Goal: Task Accomplishment & Management: Manage account settings

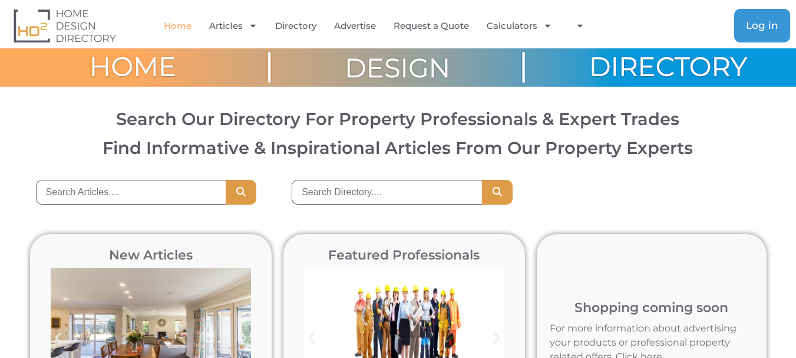
click at [757, 21] on span "Log in" at bounding box center [762, 26] width 32 height 10
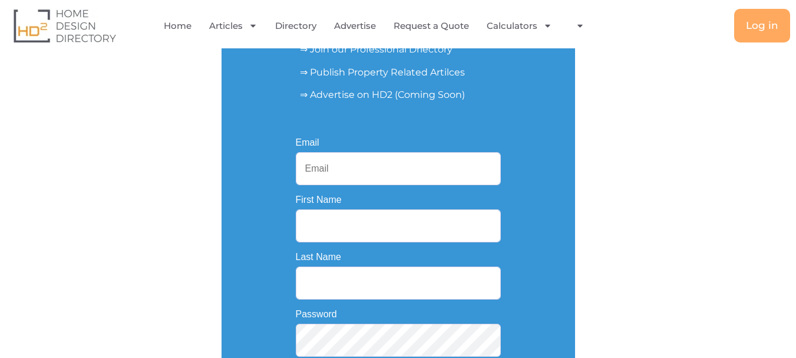
scroll to position [197, 0]
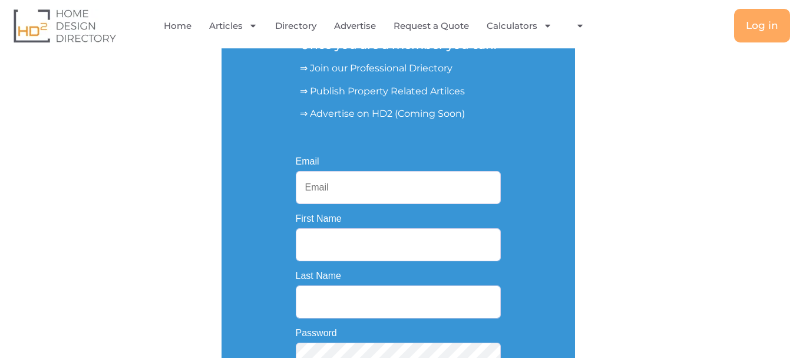
click at [334, 193] on input "Email" at bounding box center [398, 187] width 205 height 33
paste input "dallasplumbing1@outlook.com"
type input "dallasplumbing1@outlook.com"
click at [341, 243] on input "First Name" at bounding box center [398, 244] width 205 height 33
paste input "Dallas"
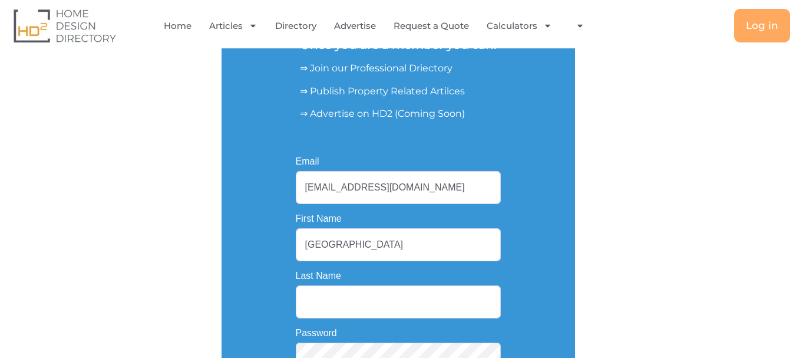
type input "Dallas"
click at [352, 309] on input "Last Name" at bounding box center [398, 301] width 205 height 33
paste input "Plumbing"
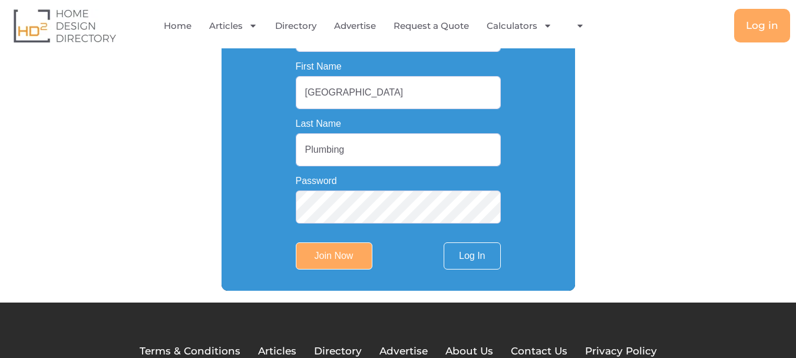
scroll to position [374, 0]
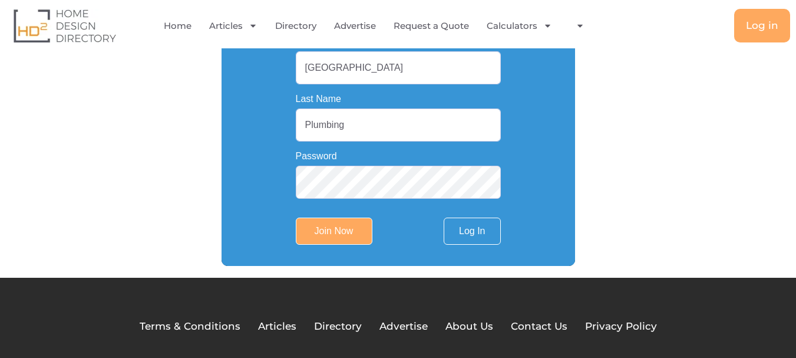
type input "Plumbing"
click at [328, 233] on input "Join Now" at bounding box center [334, 230] width 77 height 27
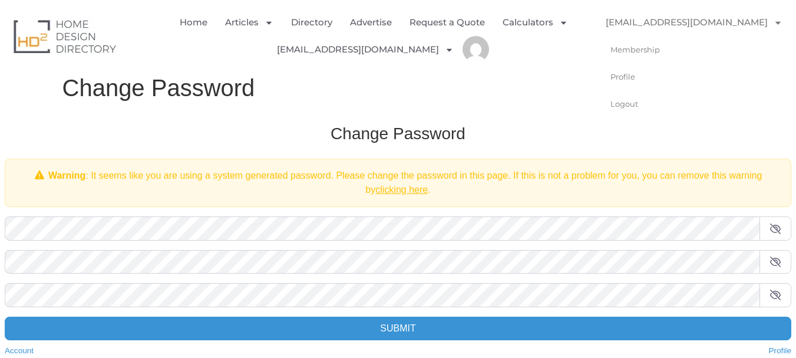
click at [774, 25] on icon "Menu" at bounding box center [778, 22] width 9 height 9
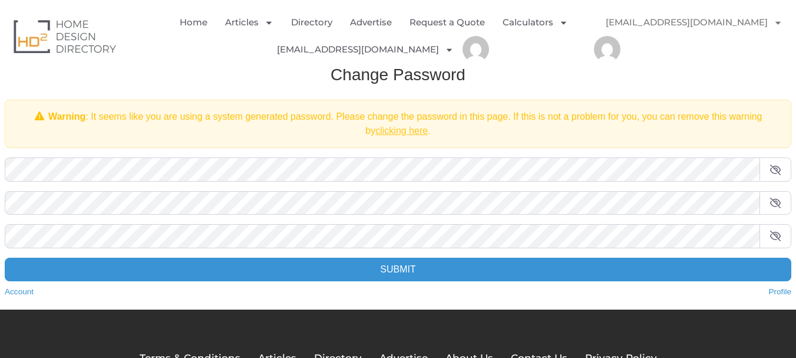
click at [385, 131] on link "clicking here" at bounding box center [401, 131] width 52 height 10
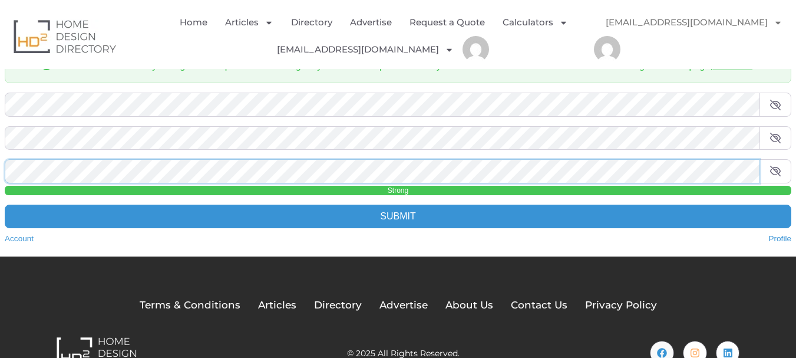
scroll to position [118, 0]
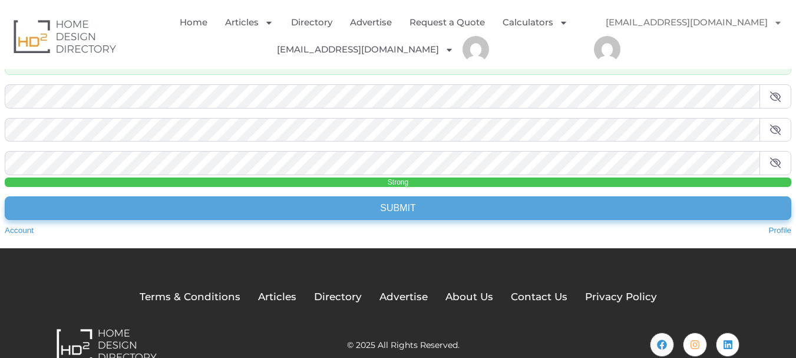
click at [380, 206] on input "Submit" at bounding box center [398, 208] width 787 height 24
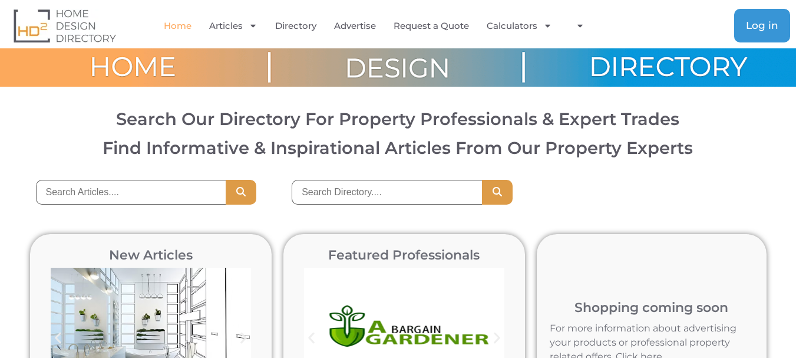
click at [763, 31] on span "Log in" at bounding box center [762, 26] width 32 height 10
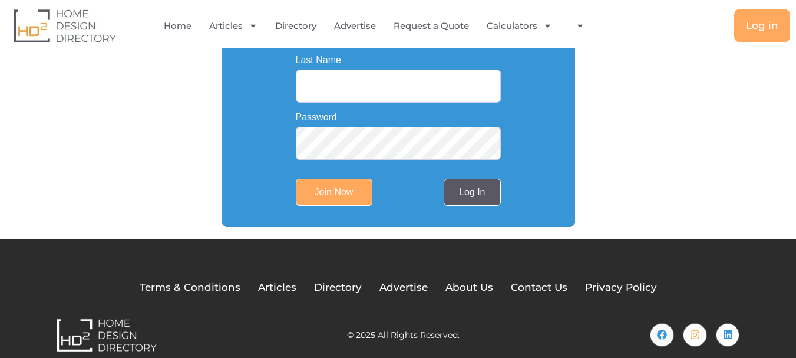
click at [466, 188] on link "Log In" at bounding box center [472, 192] width 57 height 27
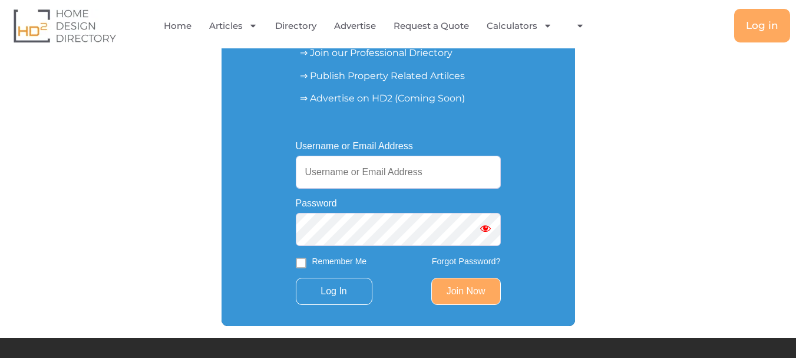
scroll to position [212, 0]
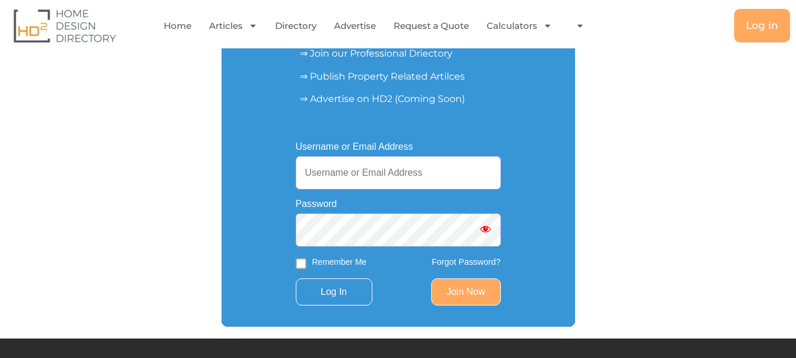
click at [351, 183] on input "Username or Email Address" at bounding box center [398, 172] width 205 height 33
paste input "[EMAIL_ADDRESS][DOMAIN_NAME]"
type input "[EMAIL_ADDRESS][DOMAIN_NAME]"
click at [305, 263] on input "Remember Me" at bounding box center [301, 263] width 11 height 11
checkbox input "true"
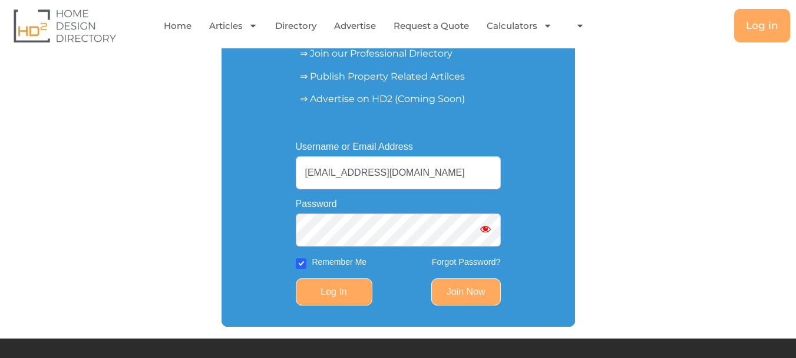
click at [326, 291] on input "Log In" at bounding box center [334, 291] width 77 height 27
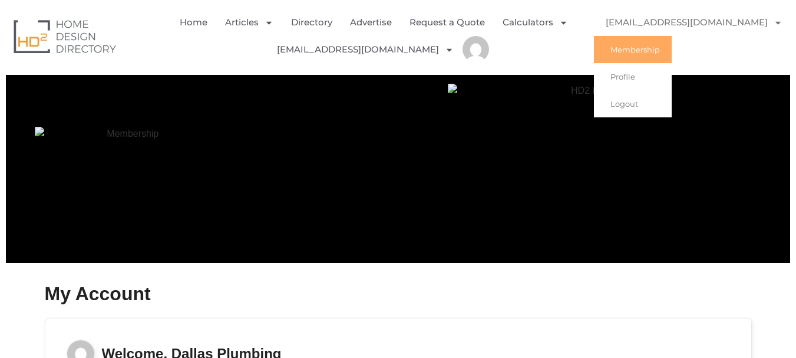
click at [774, 25] on icon "Menu" at bounding box center [778, 22] width 9 height 9
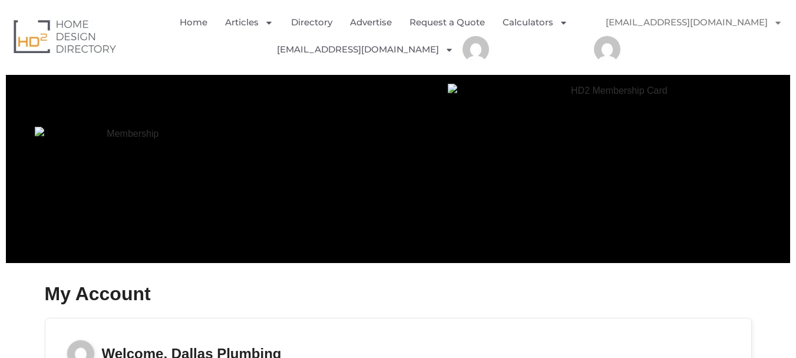
click at [776, 23] on icon "Menu" at bounding box center [778, 22] width 5 height 3
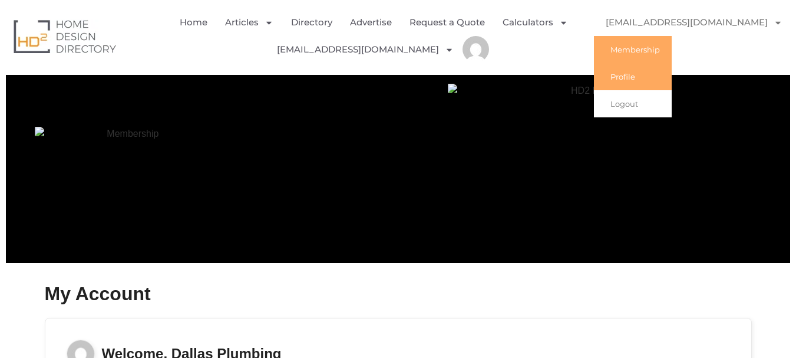
click at [631, 80] on link "Profile" at bounding box center [633, 76] width 78 height 27
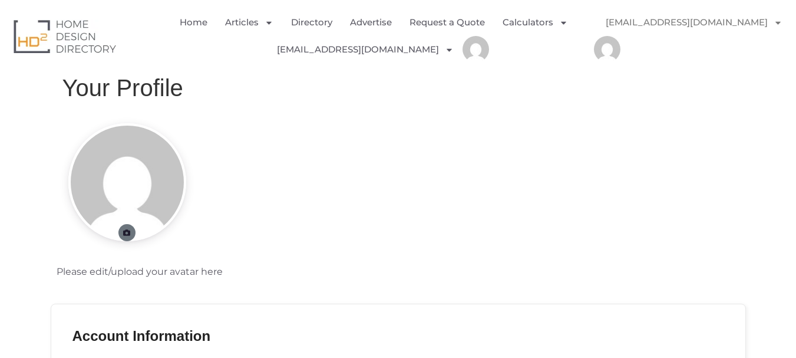
click at [124, 232] on icon at bounding box center [127, 232] width 9 height 7
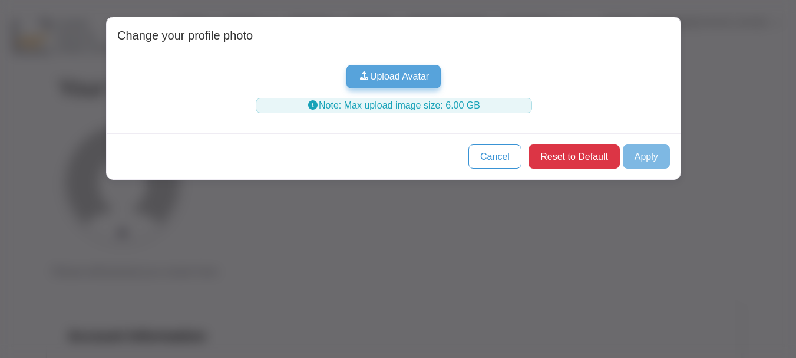
click at [394, 80] on button "Upload Avatar" at bounding box center [394, 77] width 95 height 24
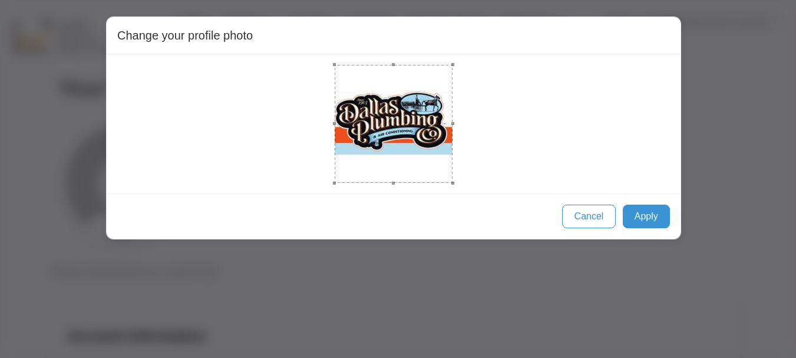
drag, startPoint x: 421, startPoint y: 153, endPoint x: 485, endPoint y: 202, distance: 80.3
click at [485, 202] on div "Change your profile photo Cancel Apply" at bounding box center [393, 128] width 575 height 223
click at [634, 221] on button "Apply" at bounding box center [646, 217] width 47 height 24
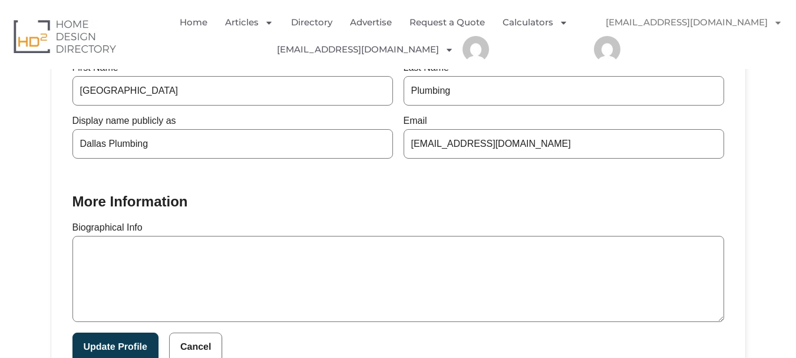
scroll to position [295, 0]
click at [180, 257] on textarea "Biographical Info" at bounding box center [398, 278] width 652 height 86
paste textarea ""Since 1953, we have sold, installed, maintained and repaired 1000s of air cond…"
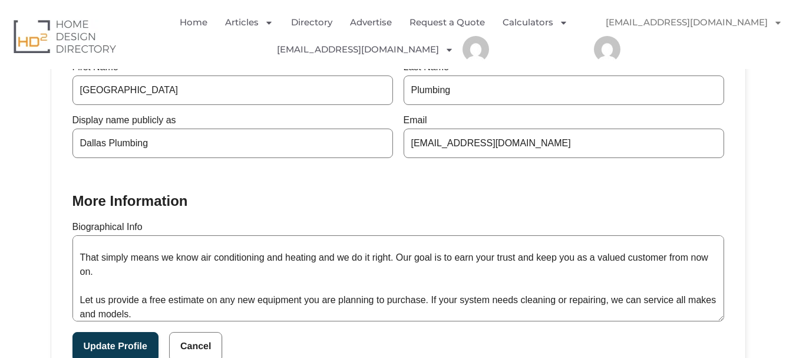
scroll to position [0, 0]
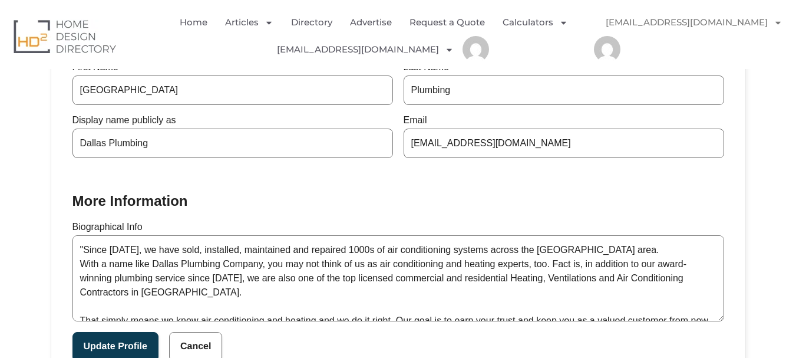
click at [84, 250] on textarea ""Since 1953, we have sold, installed, maintained and repaired 1000s of air cond…" at bounding box center [398, 278] width 652 height 86
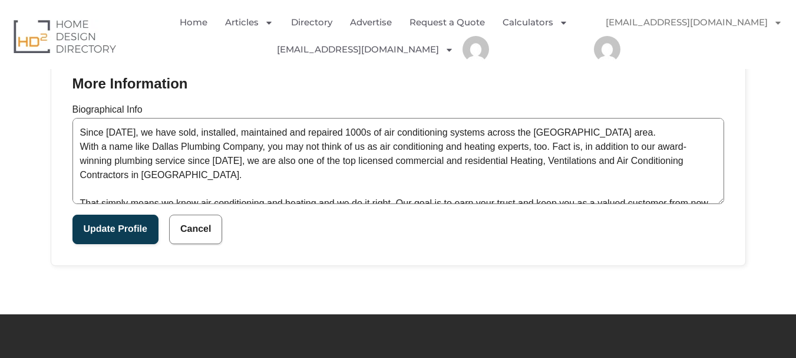
scroll to position [413, 0]
type textarea "Since [DATE], we have sold, installed, maintained and repaired 1000s of air con…"
click at [118, 233] on button "Update Profile" at bounding box center [115, 228] width 86 height 29
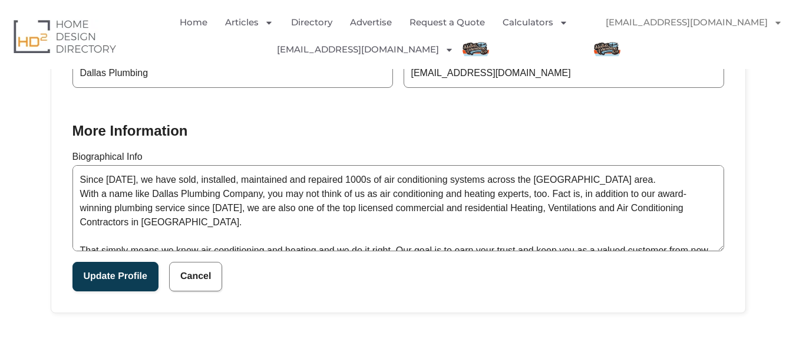
scroll to position [192, 0]
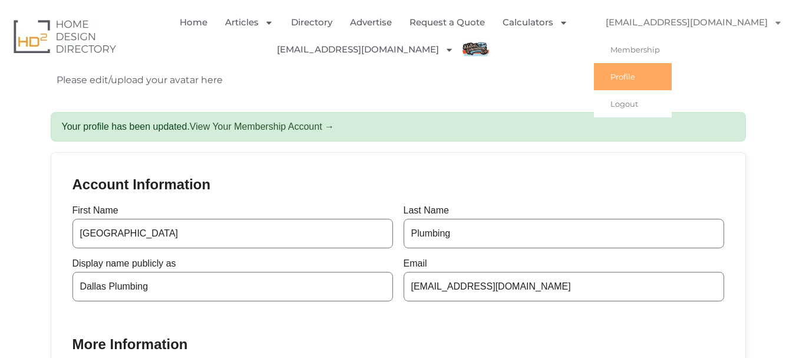
click at [639, 80] on link "Profile" at bounding box center [633, 76] width 78 height 27
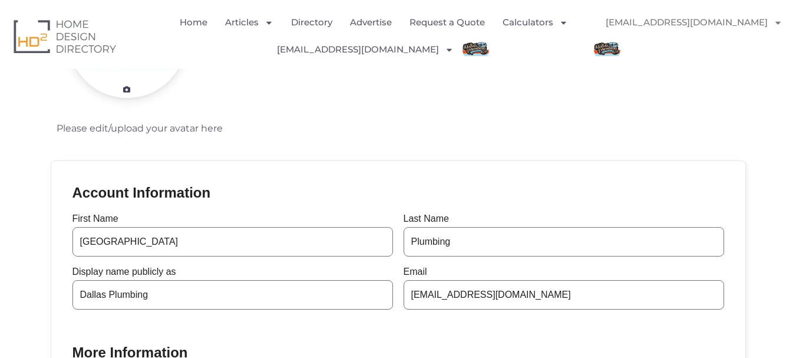
scroll to position [177, 0]
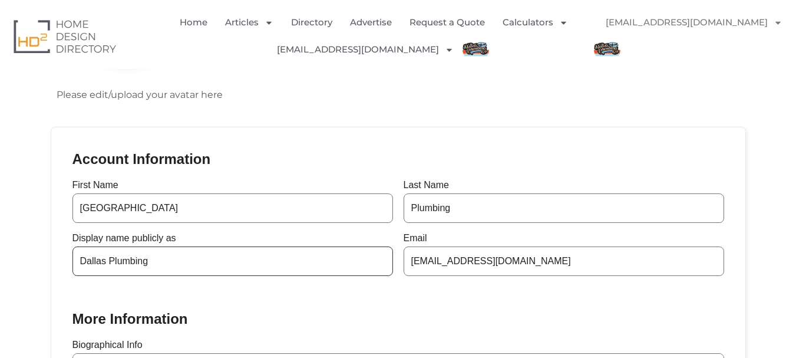
click at [180, 264] on input "Dallas Plumbing" at bounding box center [232, 260] width 321 height 29
drag, startPoint x: 174, startPoint y: 261, endPoint x: 40, endPoint y: 268, distance: 134.5
click at [40, 268] on section "Please edit/upload your avatar here Account Information First Name [GEOGRAPHIC_…" at bounding box center [398, 242] width 796 height 615
paste input "& Air Conditioning"
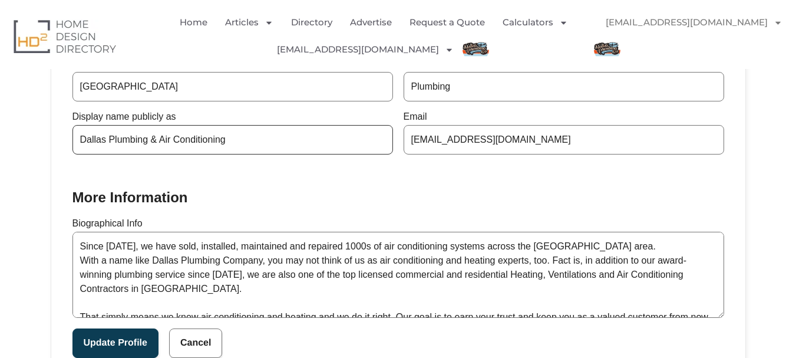
scroll to position [354, 0]
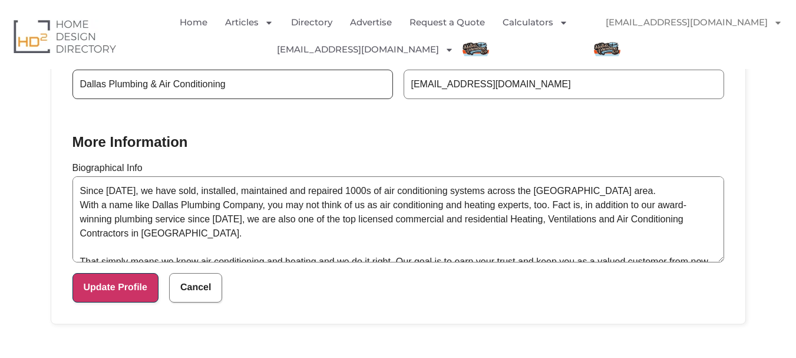
type input "Dallas Plumbing & Air Conditioning"
click at [137, 286] on button "Update Profile" at bounding box center [115, 287] width 86 height 29
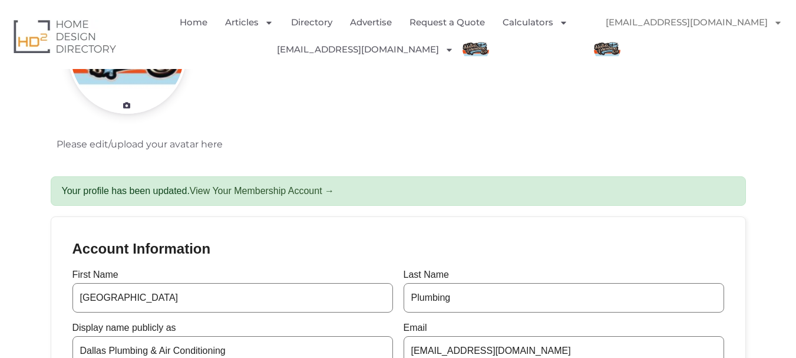
scroll to position [118, 0]
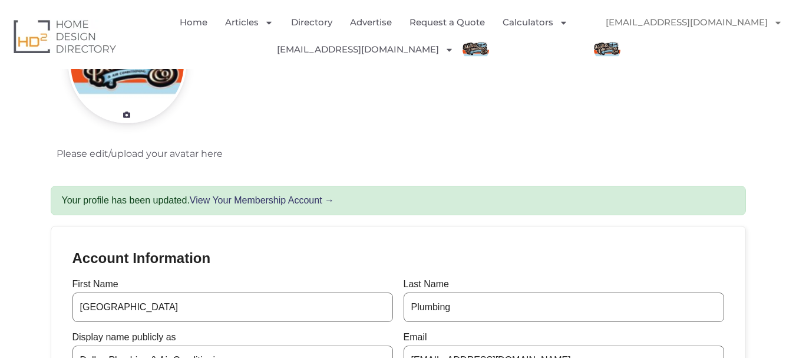
click at [268, 205] on link "View Your Membership Account →" at bounding box center [262, 200] width 144 height 10
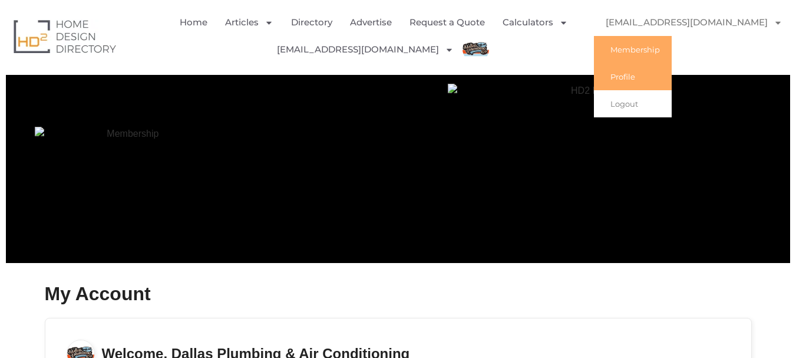
click at [623, 75] on link "Profile" at bounding box center [633, 76] width 78 height 27
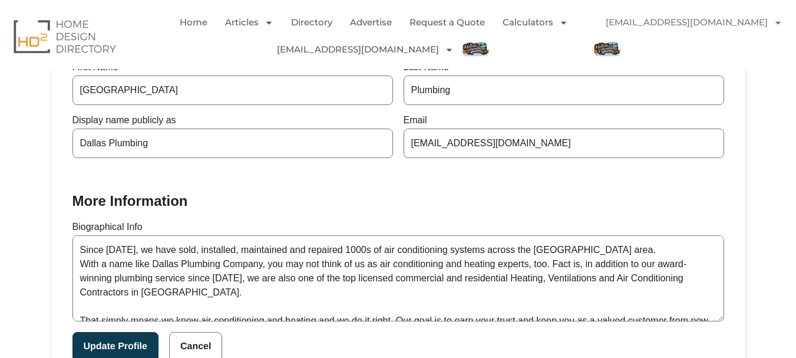
scroll to position [271, 0]
